Goal: Transaction & Acquisition: Purchase product/service

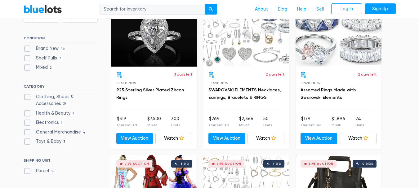
scroll to position [217, 0]
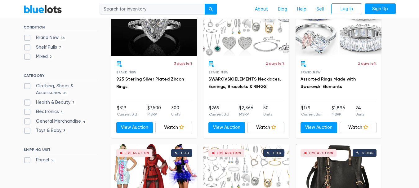
click at [25, 86] on label "Clothing, Shoes & Accessories 35" at bounding box center [61, 89] width 74 height 13
click at [25, 86] on Accessories"] "Clothing, Shoes & Accessories 35" at bounding box center [26, 85] width 4 height 4
checkbox Accessories"] "true"
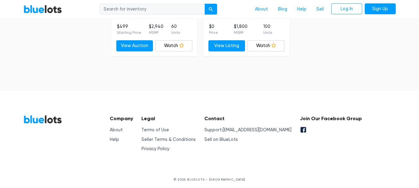
scroll to position [2304, 0]
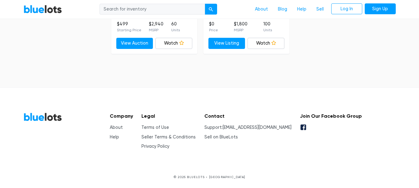
click at [159, 10] on input "search" at bounding box center [152, 9] width 105 height 11
type input "shoes"
click at [205, 4] on button "submit" at bounding box center [211, 9] width 12 height 11
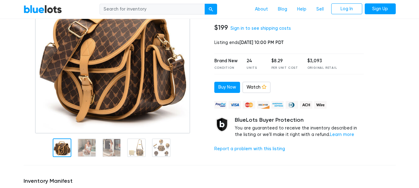
scroll to position [155, 0]
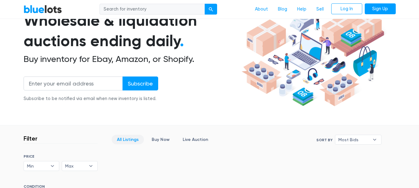
scroll to position [25, 0]
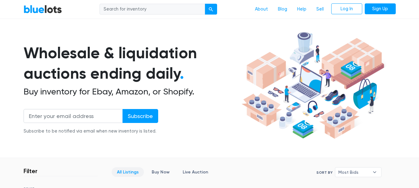
click at [134, 12] on input "search" at bounding box center [152, 9] width 105 height 11
type input "shoes"
click at [205, 4] on button "submit" at bounding box center [211, 9] width 12 height 11
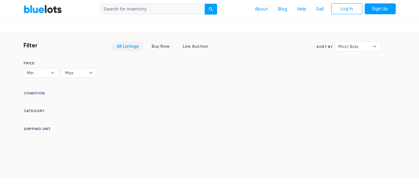
scroll to position [149, 0]
